Goal: Entertainment & Leisure: Browse casually

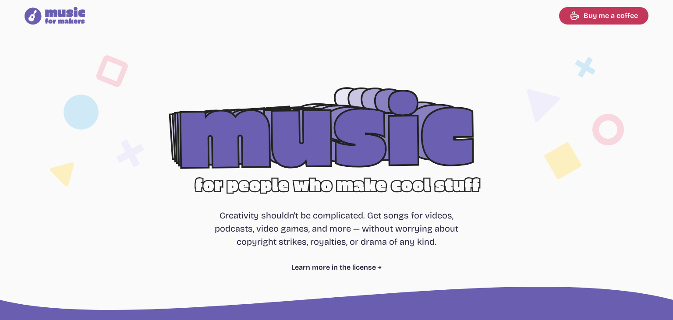
select select "most popular"
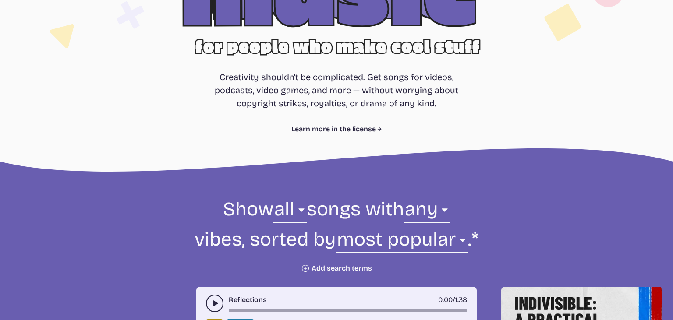
scroll to position [231, 0]
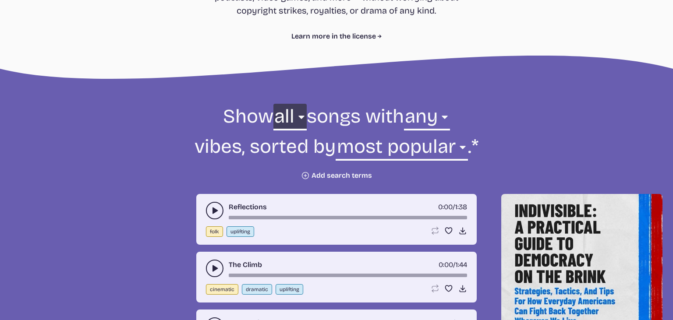
click at [274, 104] on select "all ambient cinematic electronic folk holiday jazz pop rock world" at bounding box center [290, 119] width 33 height 30
select select "world"
click option "world" at bounding box center [0, 0] width 0 height 0
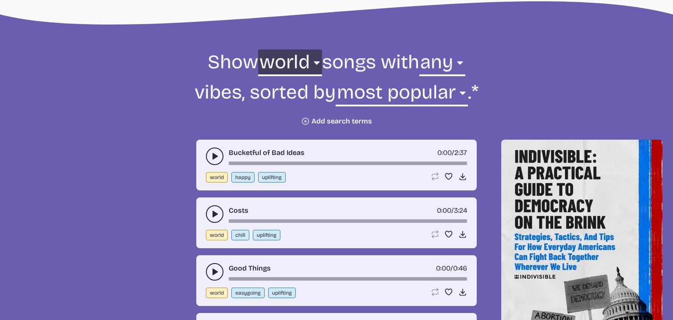
scroll to position [324, 0]
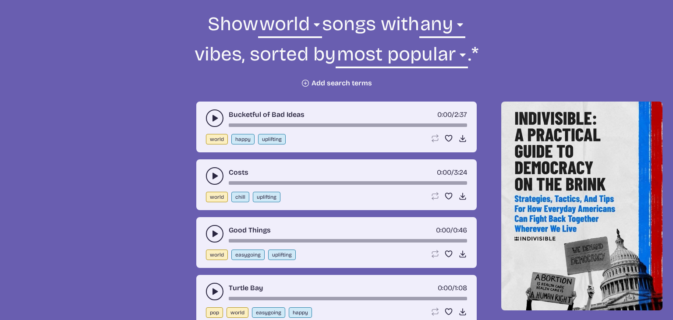
click at [213, 120] on use "play-pause toggle" at bounding box center [214, 118] width 9 height 9
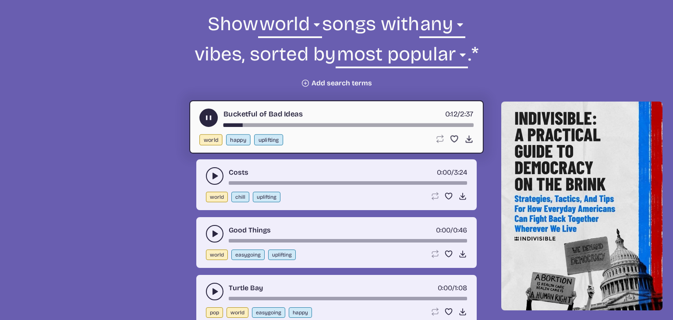
drag, startPoint x: 240, startPoint y: 125, endPoint x: 273, endPoint y: 128, distance: 32.5
click at [273, 127] on div "song-time-bar" at bounding box center [349, 126] width 250 height 4
click at [213, 231] on use "play-pause toggle" at bounding box center [214, 234] width 9 height 9
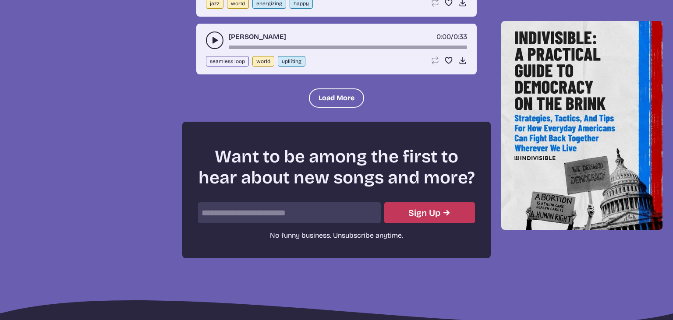
scroll to position [1157, 0]
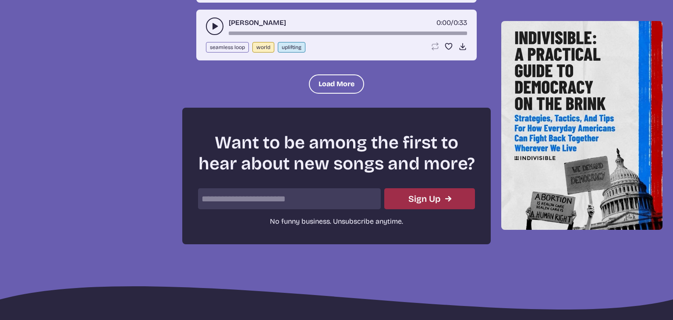
click at [436, 191] on button "Sign Up" at bounding box center [429, 198] width 91 height 21
type input "**********"
click at [419, 197] on button "Sign Up" at bounding box center [429, 198] width 91 height 21
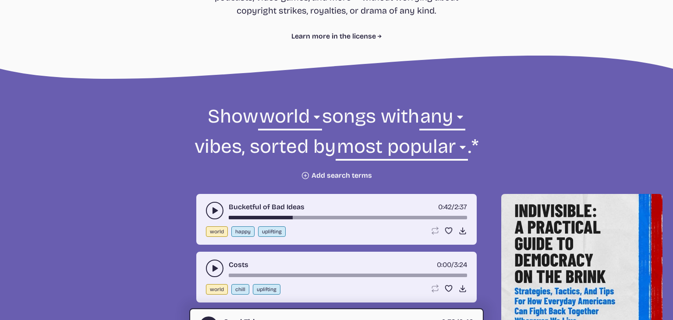
scroll to position [0, 0]
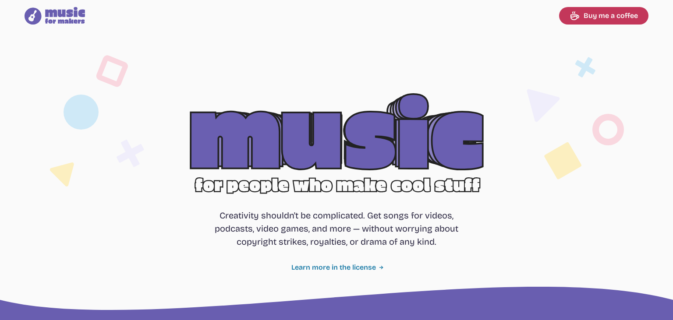
click at [344, 266] on link "Learn more in the license" at bounding box center [336, 268] width 91 height 11
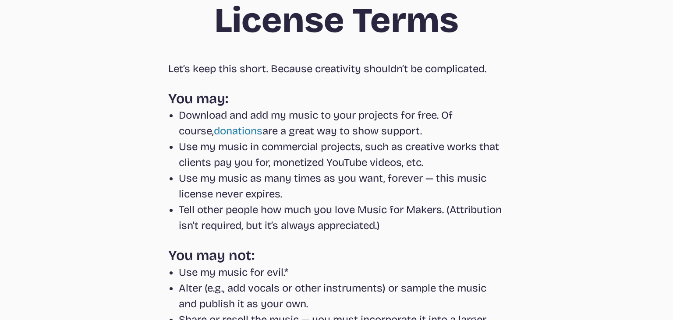
scroll to position [412, 0]
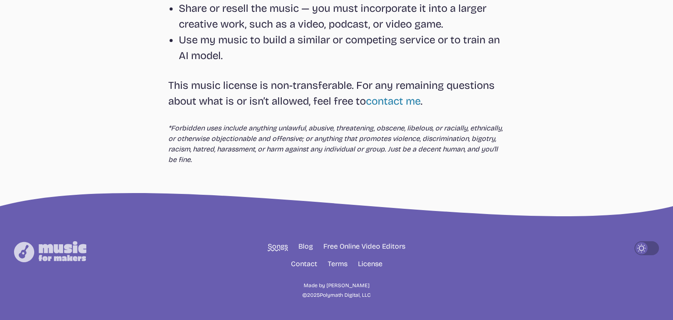
click at [280, 244] on link "Songs" at bounding box center [278, 247] width 20 height 11
select select "most popular"
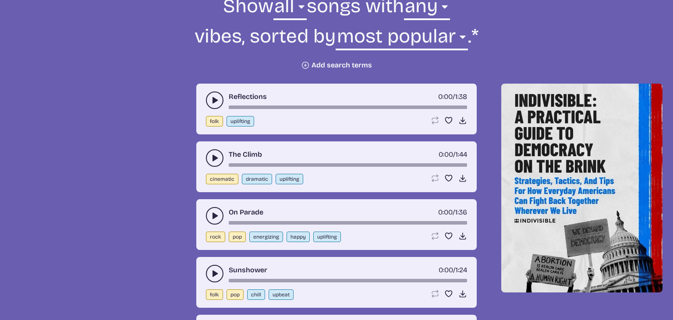
scroll to position [314, 0]
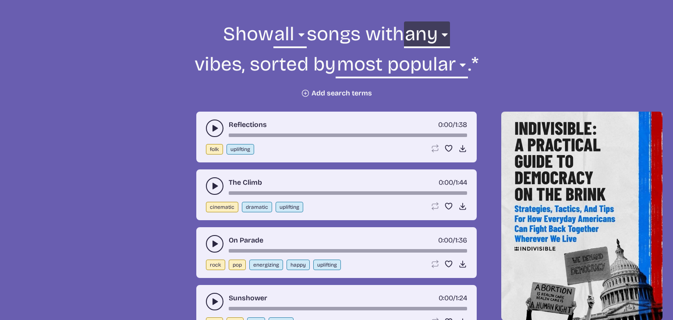
click at [404, 21] on select "any aggressive chill contemplative dark dramatic easygoing energizing happy ser…" at bounding box center [427, 36] width 46 height 30
select select "chill"
click option "chill" at bounding box center [0, 0] width 0 height 0
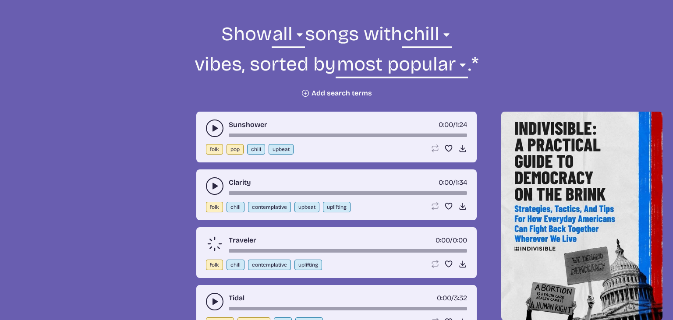
click at [215, 127] on use "play-pause toggle" at bounding box center [214, 128] width 9 height 9
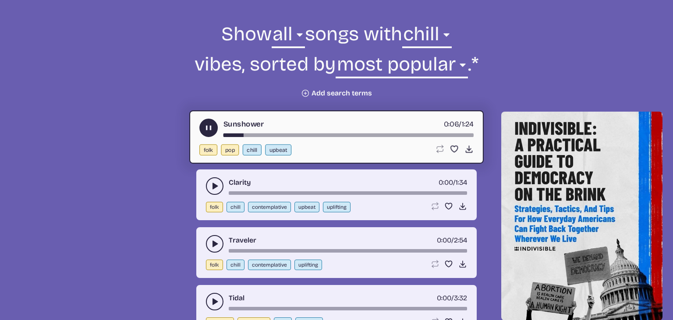
drag, startPoint x: 241, startPoint y: 133, endPoint x: 291, endPoint y: 135, distance: 49.6
click at [291, 135] on div "Sunshower 0:06 / 1:24" at bounding box center [336, 128] width 274 height 18
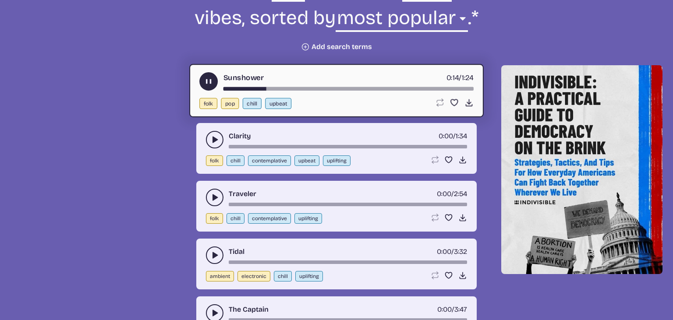
click at [213, 197] on use "play-pause toggle" at bounding box center [214, 197] width 9 height 9
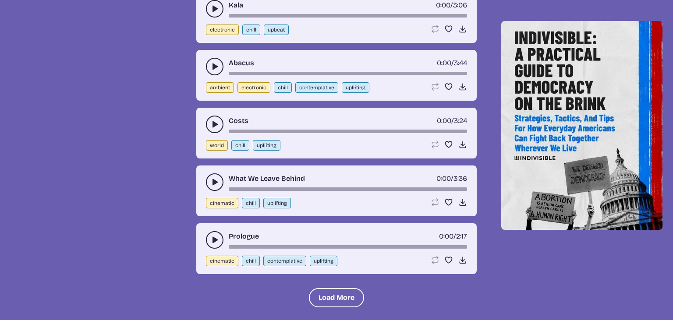
scroll to position [962, 0]
